Goal: Communication & Community: Participate in discussion

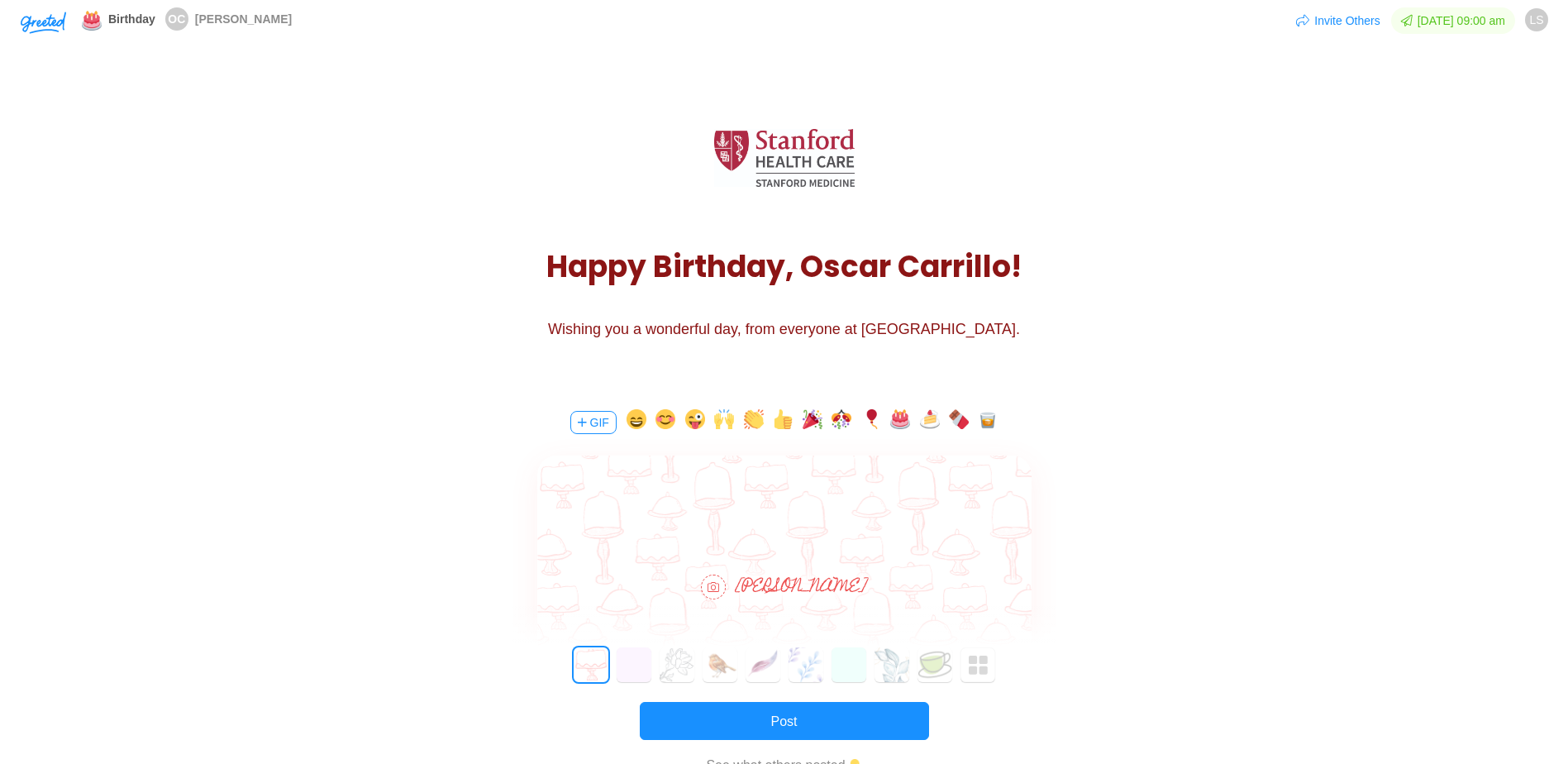
scroll to position [165, 0]
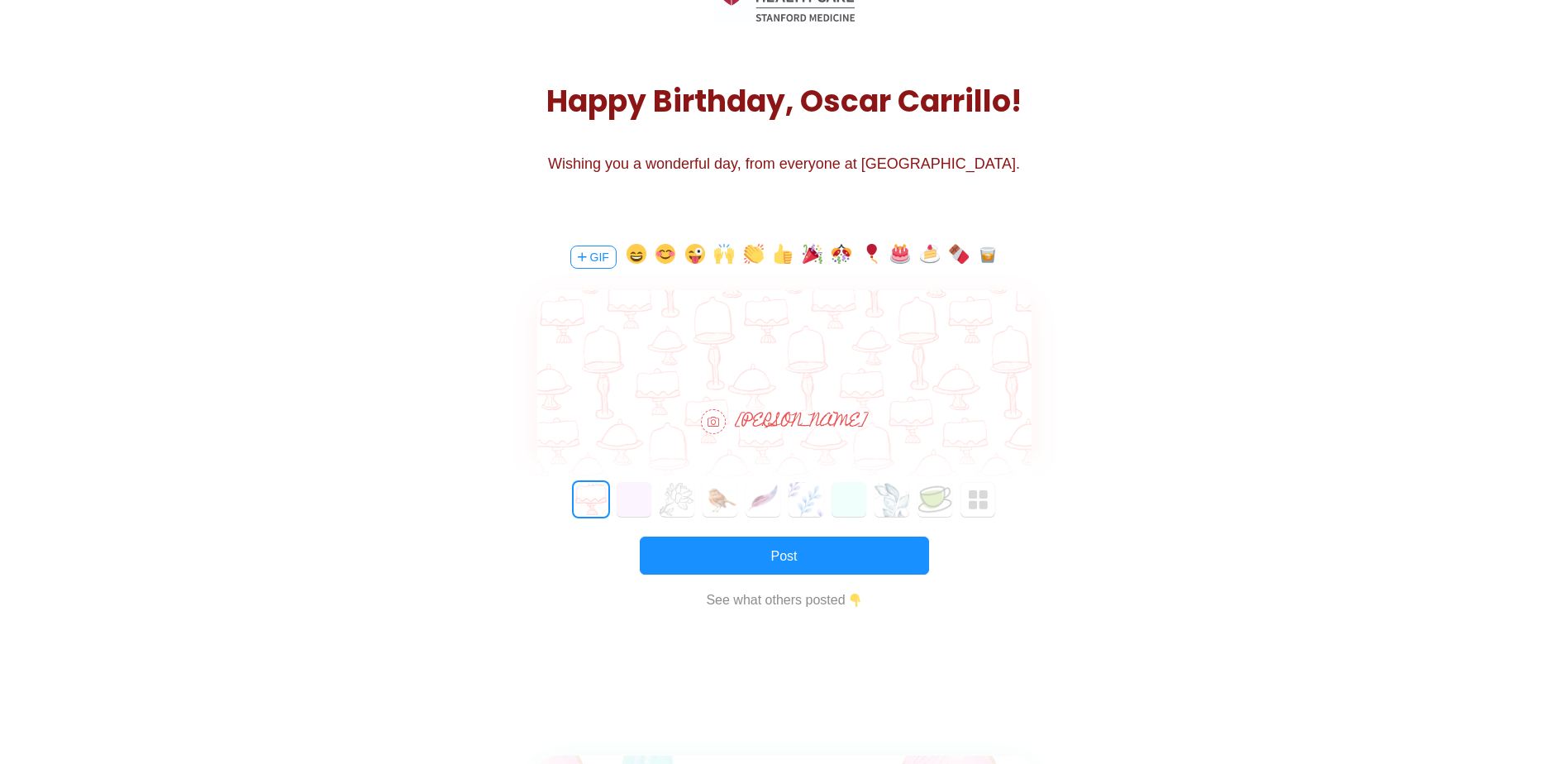
click at [889, 327] on div at bounding box center [784, 338] width 494 height 95
click at [867, 353] on div at bounding box center [784, 338] width 494 height 95
drag, startPoint x: 847, startPoint y: 365, endPoint x: 700, endPoint y: 337, distance: 149.6
click at [700, 337] on html "Hi [PERSON_NAME], Thank you for fostering a sense of curiosity and continuous l…" at bounding box center [783, 357] width 494 height 53
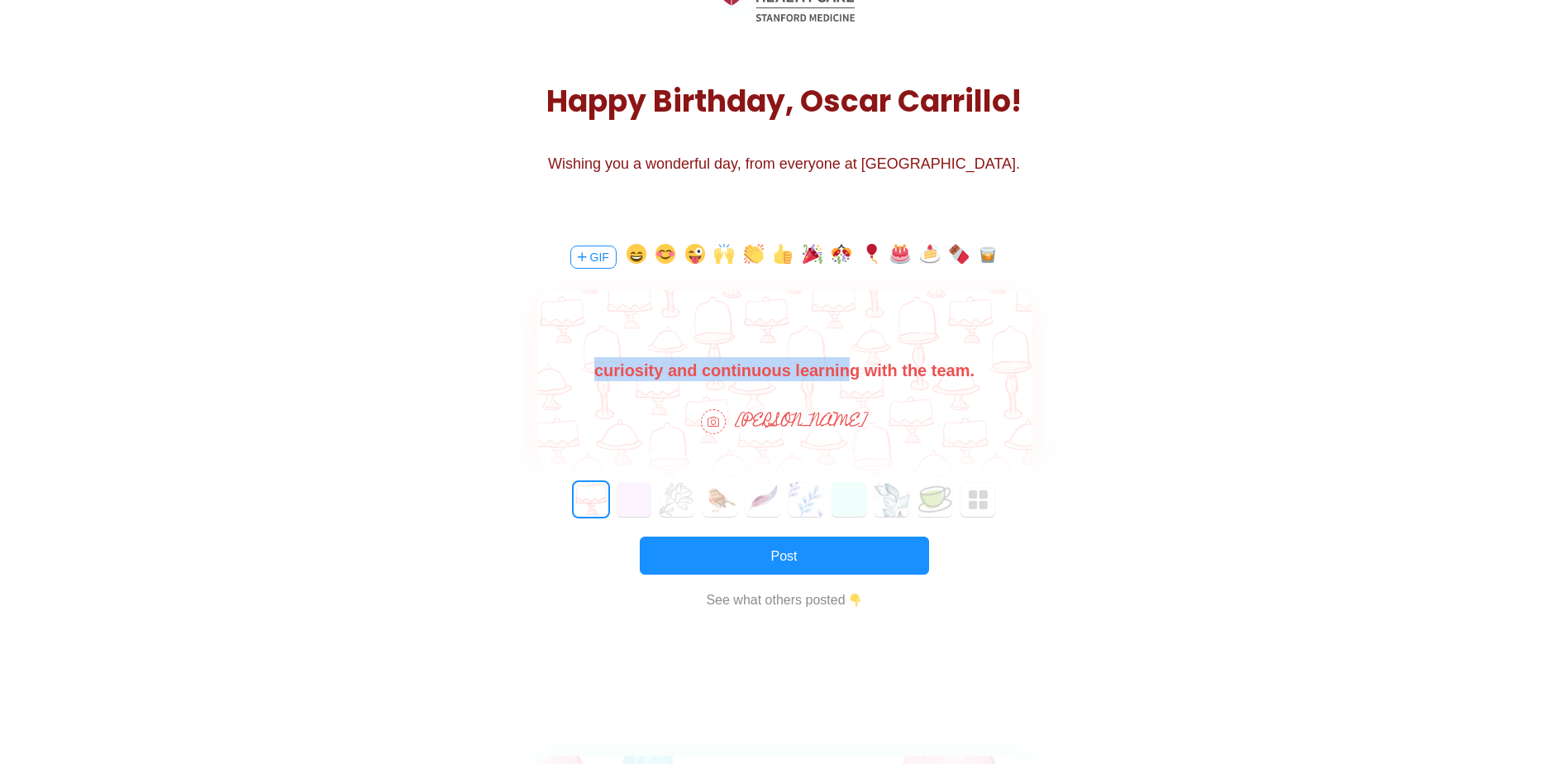
click at [836, 367] on body "Hi [PERSON_NAME], Thank you for fostering a sense of curiosity and continuous l…" at bounding box center [783, 357] width 494 height 53
click at [966, 376] on body "Hi [PERSON_NAME], Thank you for fostering a sense of curiosity and continuous l…" at bounding box center [783, 357] width 494 height 53
click at [655, 366] on body "Hi [PERSON_NAME], Thank you for fostering a sense of curiosity and continuous l…" at bounding box center [783, 357] width 494 height 53
click at [936, 359] on body "Hi [PERSON_NAME], Thank you for fostering collaboration and continuous learning…" at bounding box center [783, 379] width 494 height 53
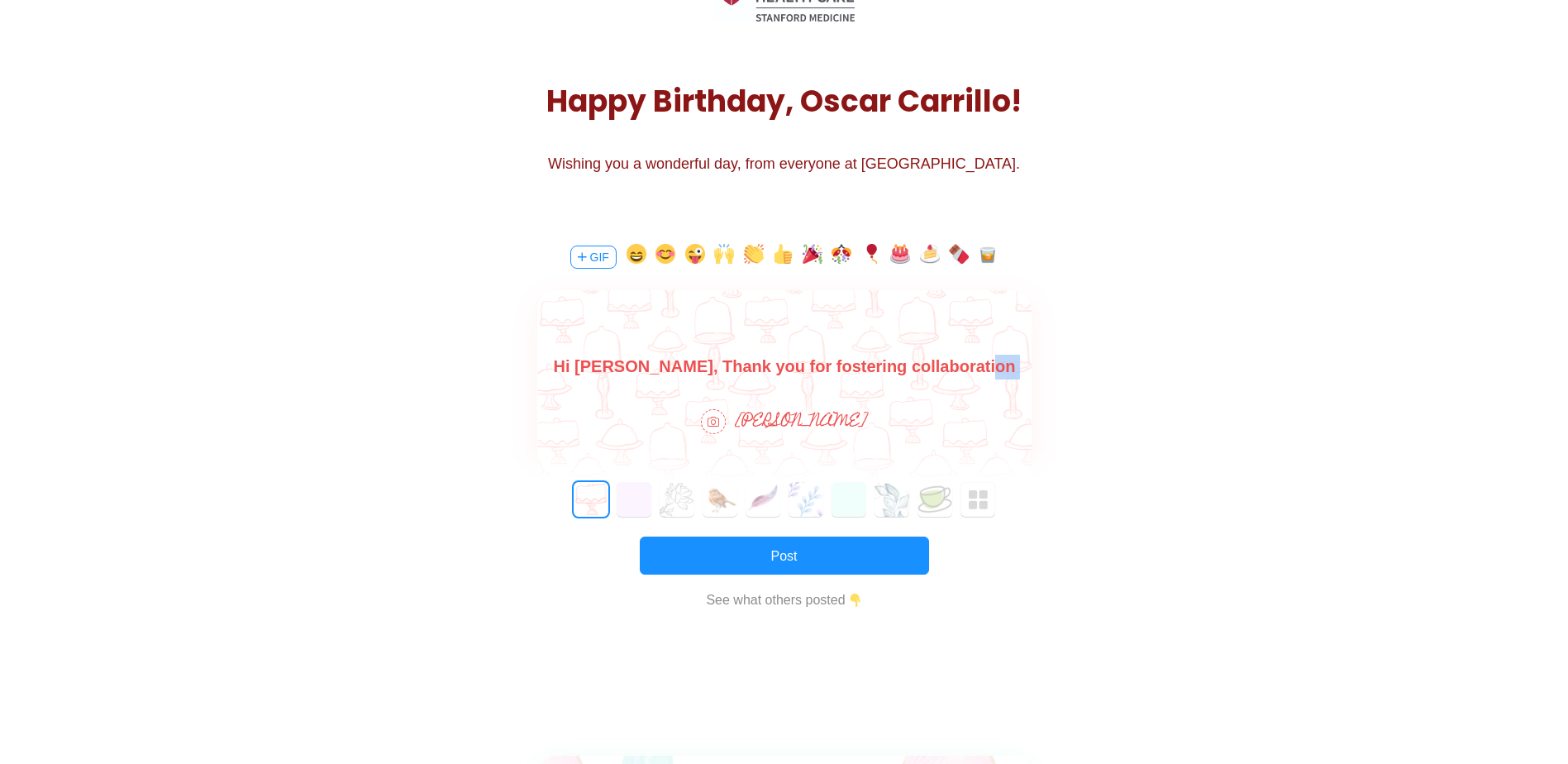
drag, startPoint x: 943, startPoint y: 367, endPoint x: 1571, endPoint y: 726, distance: 723.4
click at [1030, 374] on html "Hi [PERSON_NAME], Thank you for fostering collaboration and continuous learning…" at bounding box center [783, 379] width 494 height 53
click at [1014, 367] on body "Hi [PERSON_NAME], Thank you for fostering collaboration and continuous learning…" at bounding box center [783, 379] width 494 height 53
drag, startPoint x: 1019, startPoint y: 371, endPoint x: 836, endPoint y: 446, distance: 197.8
click at [836, 405] on html "Hi [PERSON_NAME], Thank you for fostering collaboration and continuous learning…" at bounding box center [783, 379] width 494 height 53
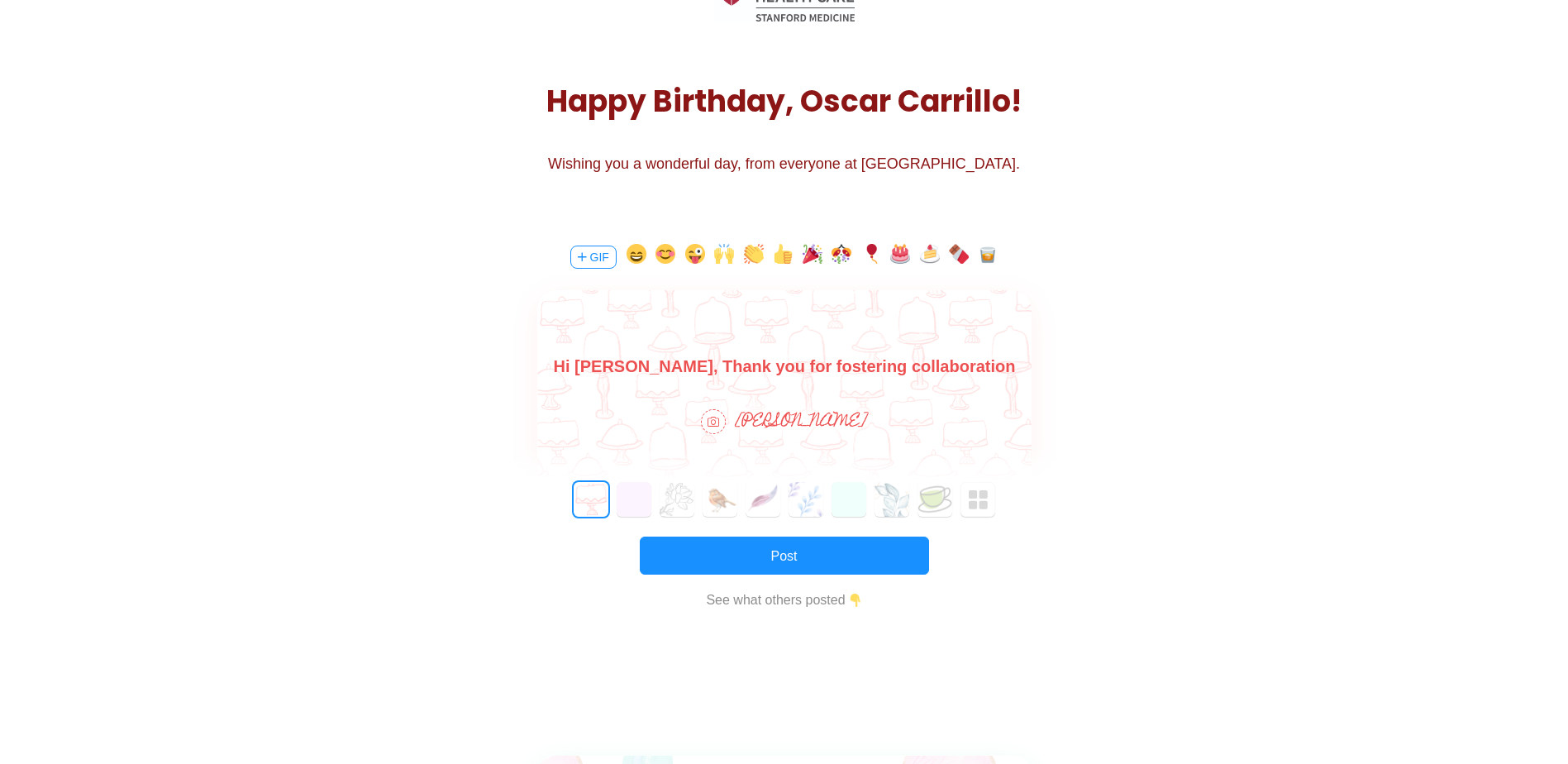
click at [816, 373] on body "Hi [PERSON_NAME], Thank you for fostering collaboration and continuous learning…" at bounding box center [783, 379] width 494 height 53
click at [880, 367] on body "Hi [PERSON_NAME], Thank you for fostering collaboration and continuous learning…" at bounding box center [783, 379] width 494 height 53
click at [952, 375] on body "Hi [PERSON_NAME], Thank you for fostering collaboration and continuous learning…" at bounding box center [783, 379] width 494 height 53
click at [1009, 371] on body "Hi [PERSON_NAME], Thank you for fostering collaboration and continuous learning…" at bounding box center [783, 379] width 494 height 53
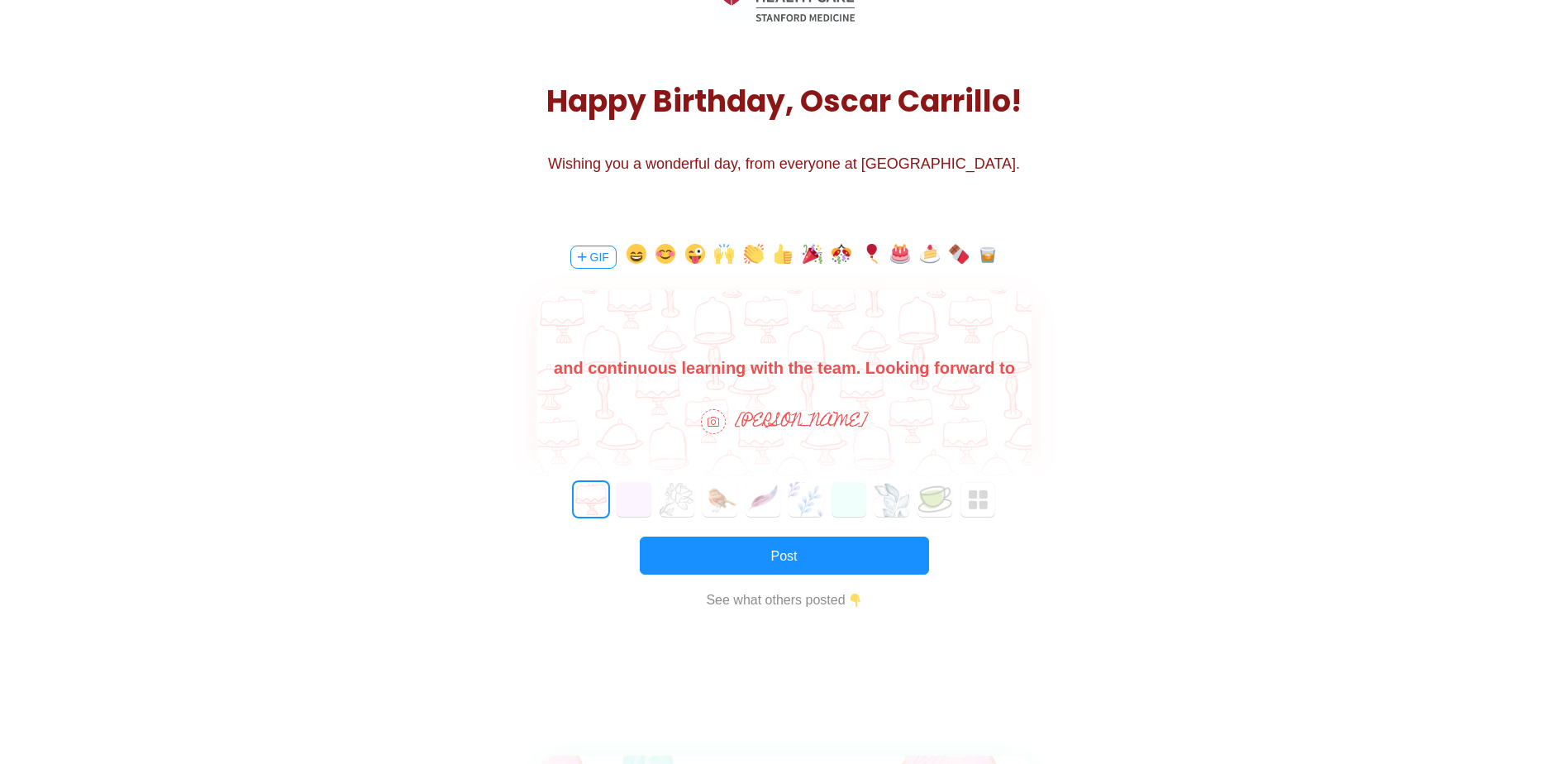
scroll to position [51, 0]
click at [634, 256] on button "button" at bounding box center [636, 256] width 20 height 27
click at [778, 368] on body "Hi [PERSON_NAME], Thank you for fostering collaboration and continuous learning…" at bounding box center [783, 342] width 494 height 79
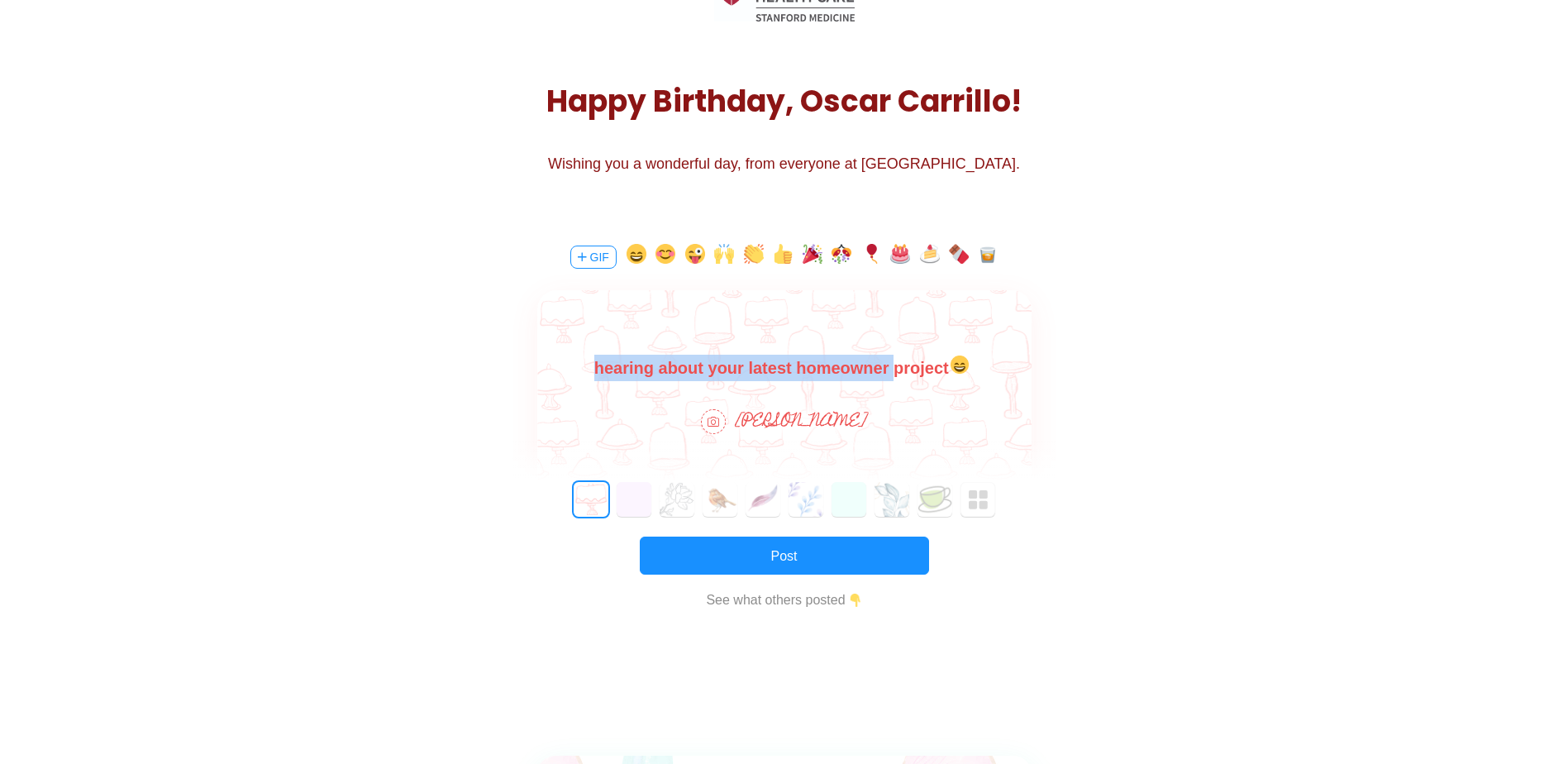
drag, startPoint x: 866, startPoint y: 369, endPoint x: 840, endPoint y: 339, distance: 39.7
click at [840, 339] on html "Hi [PERSON_NAME], Thank you for fostering collaboration and continuous learning…" at bounding box center [783, 342] width 494 height 79
click at [818, 361] on body "Hi [PERSON_NAME], Thank you for fostering collaboration and continuous learning…" at bounding box center [783, 342] width 494 height 79
click at [948, 366] on img at bounding box center [959, 365] width 22 height 18
click at [798, 361] on body "Hi [PERSON_NAME], Thank you for fostering collaboration and continuous learning…" at bounding box center [783, 342] width 494 height 79
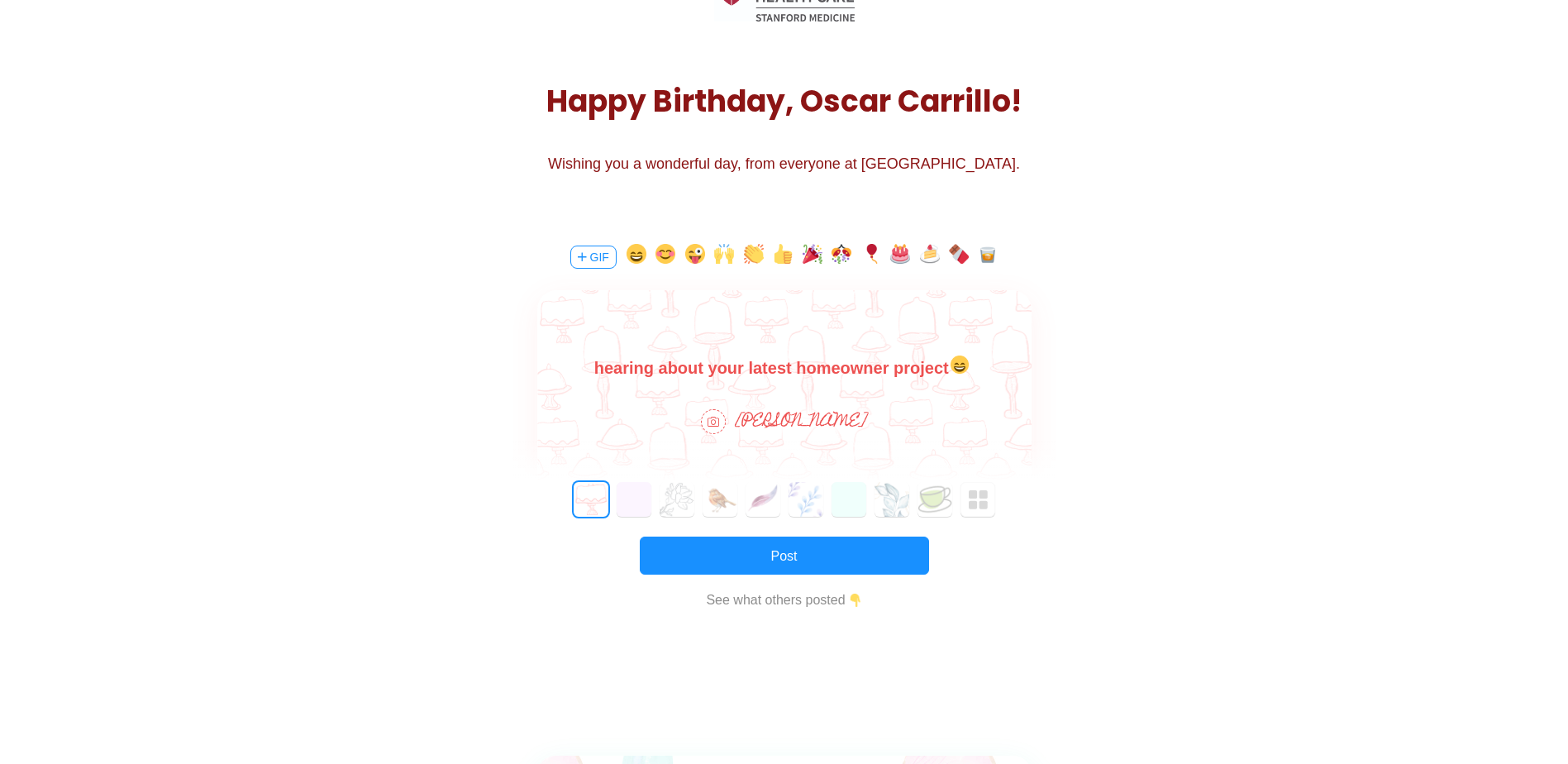
click at [900, 367] on body "Hi [PERSON_NAME], Thank you for fostering collaboration and continuous learning…" at bounding box center [783, 342] width 494 height 79
click at [805, 372] on body "Hi [PERSON_NAME], Thank you for fostering collaboration and continuous learning…" at bounding box center [783, 342] width 494 height 79
click at [920, 363] on body "Hi [PERSON_NAME], Thank you for fostering collaboration and continuous learning…" at bounding box center [783, 342] width 494 height 79
click at [844, 375] on body "Hi [PERSON_NAME], Thank you for fostering collaboration and continuous learning…" at bounding box center [783, 342] width 494 height 79
click at [919, 364] on body "Hi [PERSON_NAME], Thank you for fostering collaboration and continuous learning…" at bounding box center [783, 342] width 494 height 79
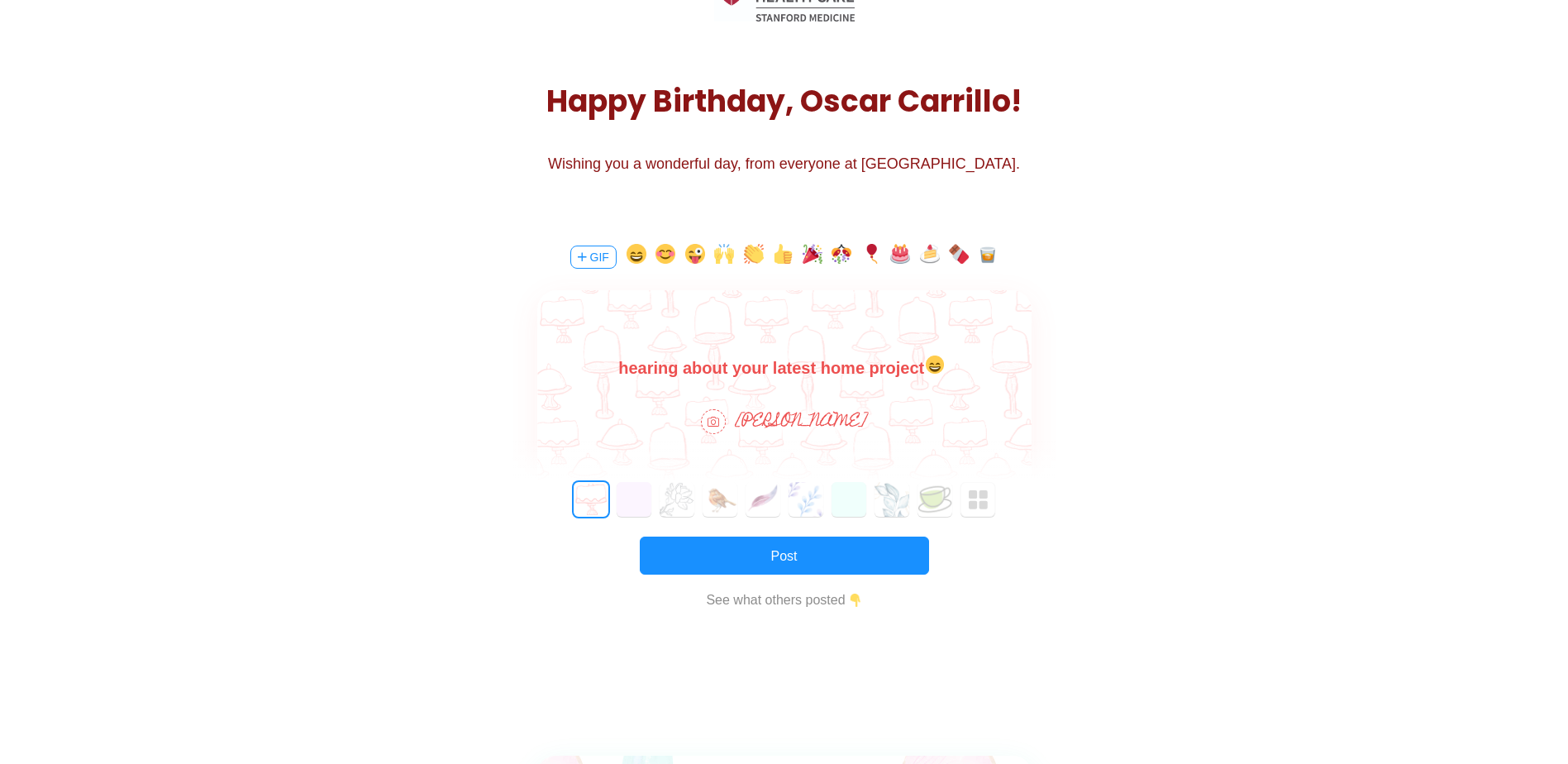
drag, startPoint x: 793, startPoint y: 366, endPoint x: 567, endPoint y: 360, distance: 226.1
click at [567, 360] on body "Hi [PERSON_NAME], Thank you for fostering collaboration and continuous learning…" at bounding box center [783, 342] width 494 height 79
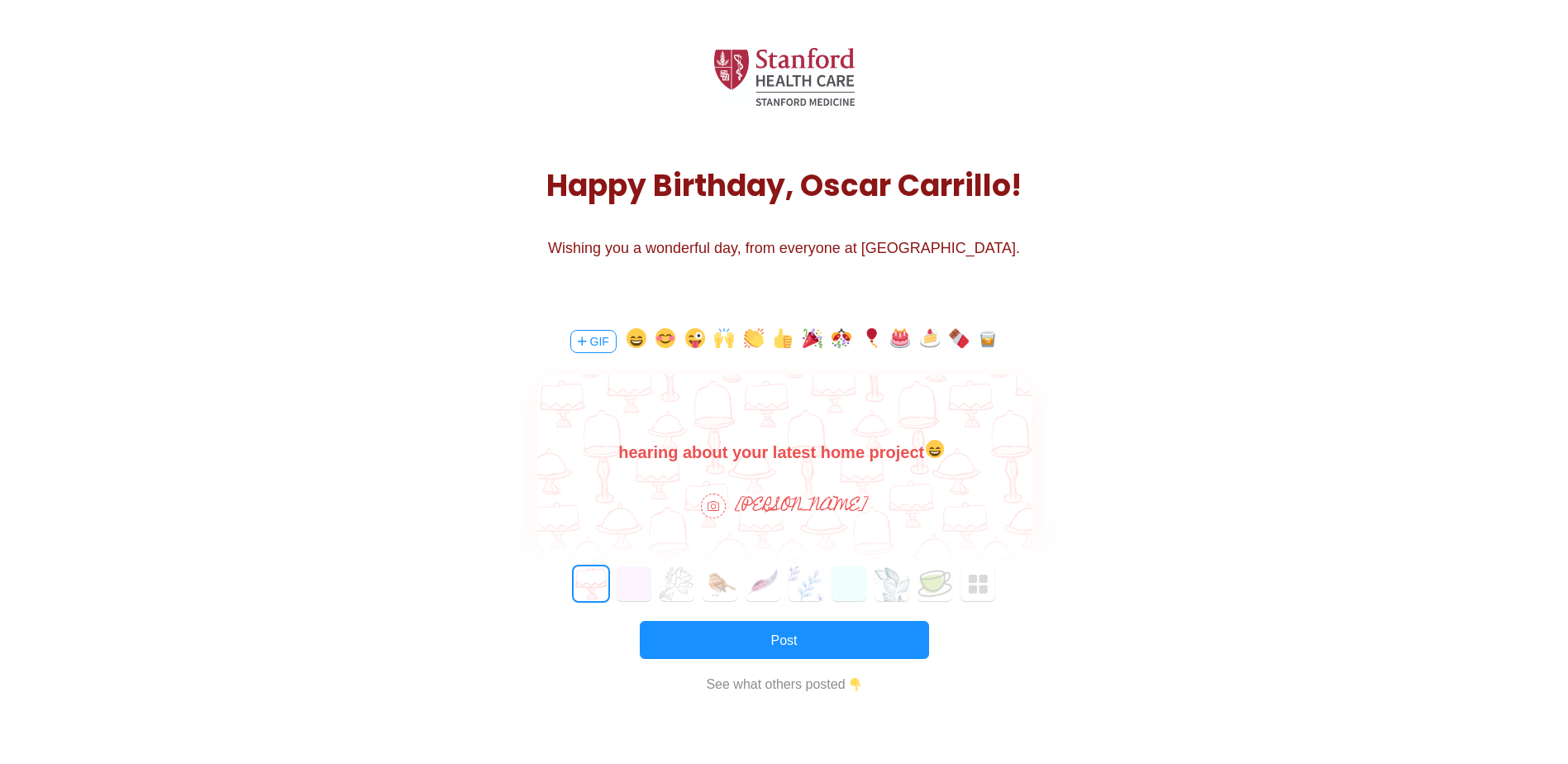
scroll to position [0, 0]
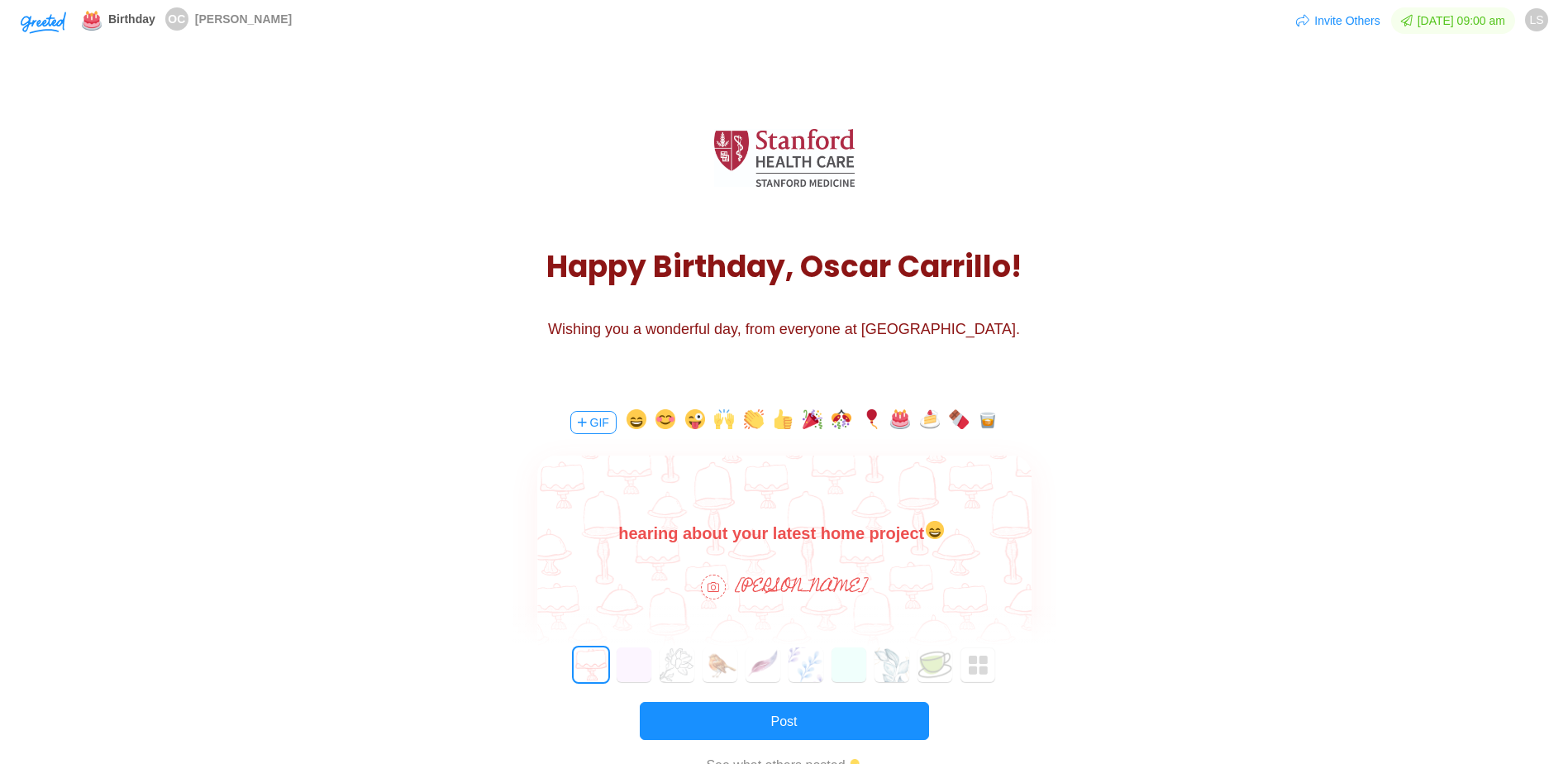
click at [844, 535] on body "Hi [PERSON_NAME], Thank you for fostering collaboration and continuous learning…" at bounding box center [783, 507] width 494 height 79
click at [914, 542] on body "Hi [PERSON_NAME], Thank you for fostering collaboration and continuous learning…" at bounding box center [783, 507] width 494 height 79
click at [891, 422] on button "button" at bounding box center [900, 422] width 20 height 27
click at [987, 423] on button "button" at bounding box center [988, 422] width 20 height 27
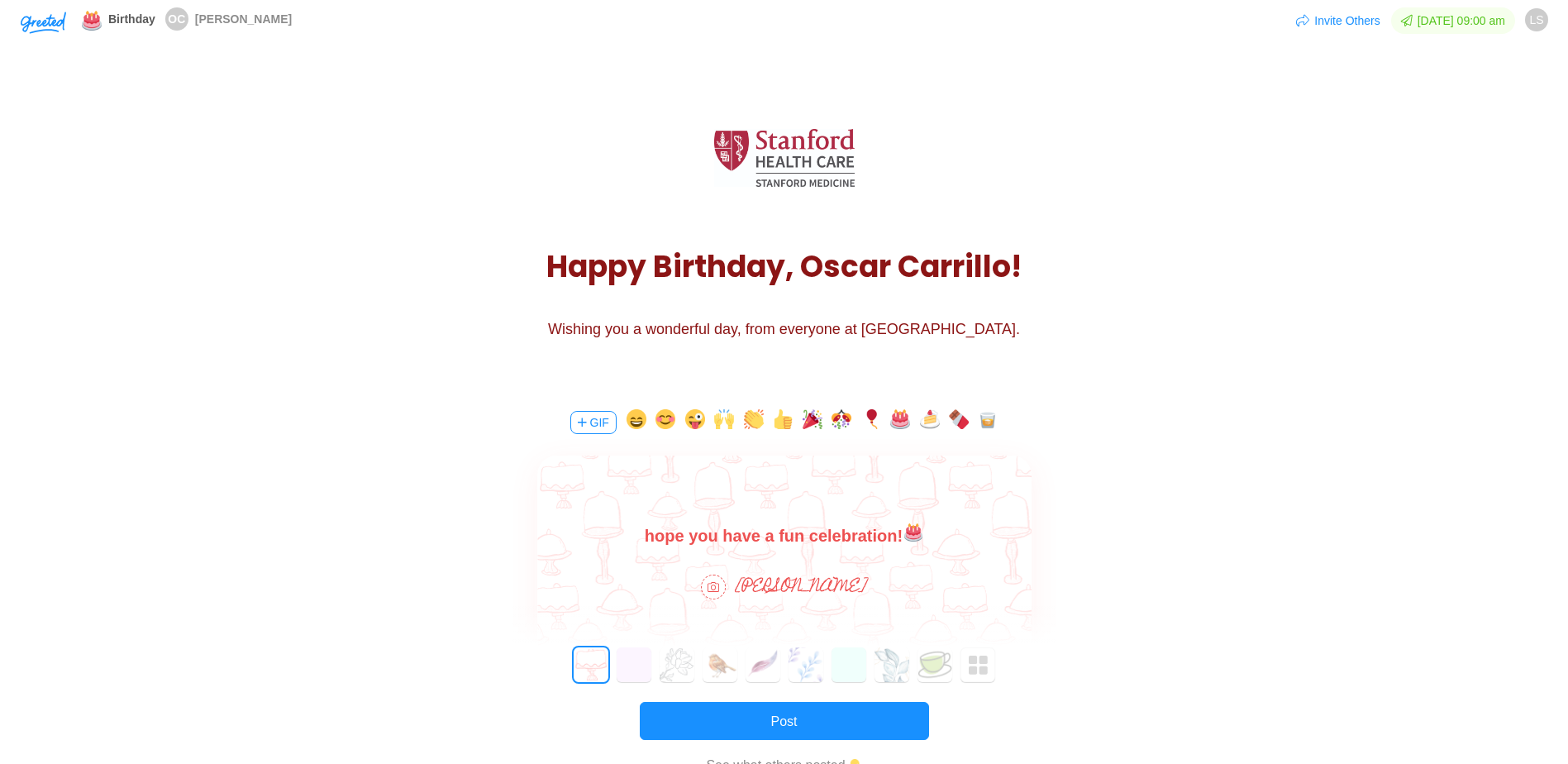
scroll to position [79, 0]
drag, startPoint x: 872, startPoint y: 724, endPoint x: 834, endPoint y: 576, distance: 152.8
click at [834, 576] on div "GIF [PERSON_NAME] 0 1 2 3 4 5 6 7 8 9 10 11 12 13 14 15 16 17 18 19 20 21 22 23…" at bounding box center [784, 613] width 494 height 408
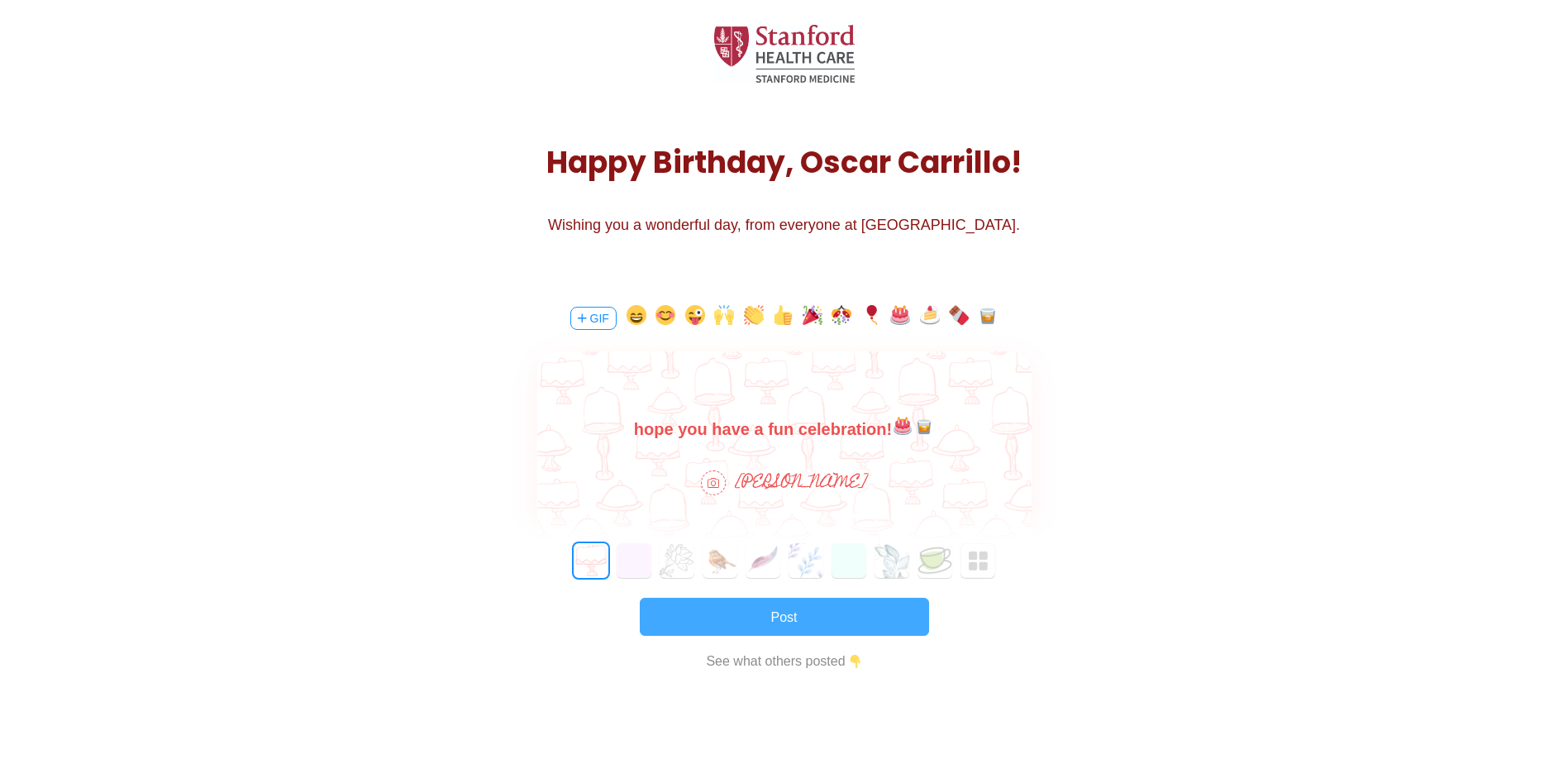
scroll to position [82, 0]
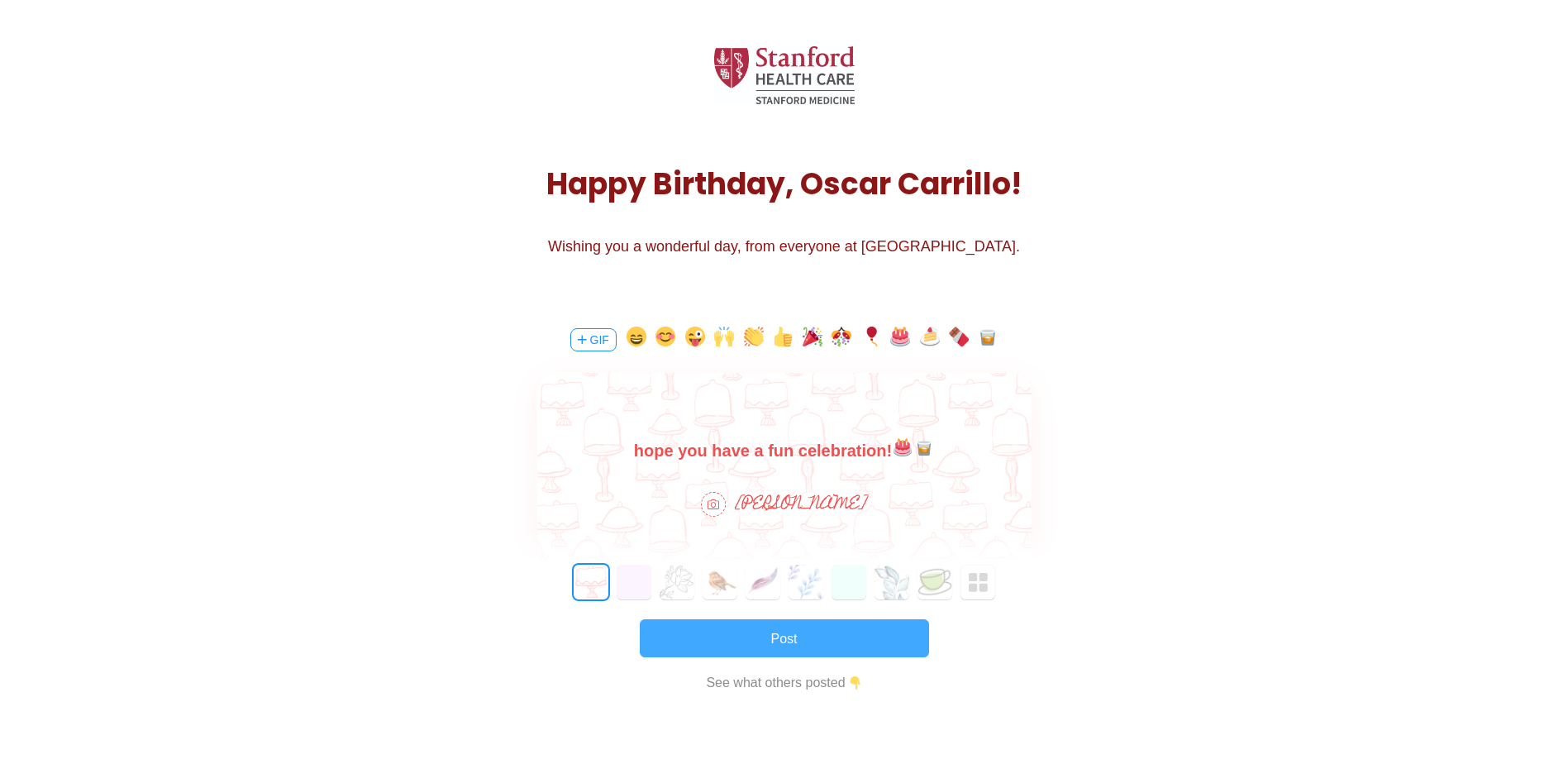
click at [823, 642] on button "Post" at bounding box center [784, 638] width 289 height 38
